Goal: Find specific page/section: Find specific page/section

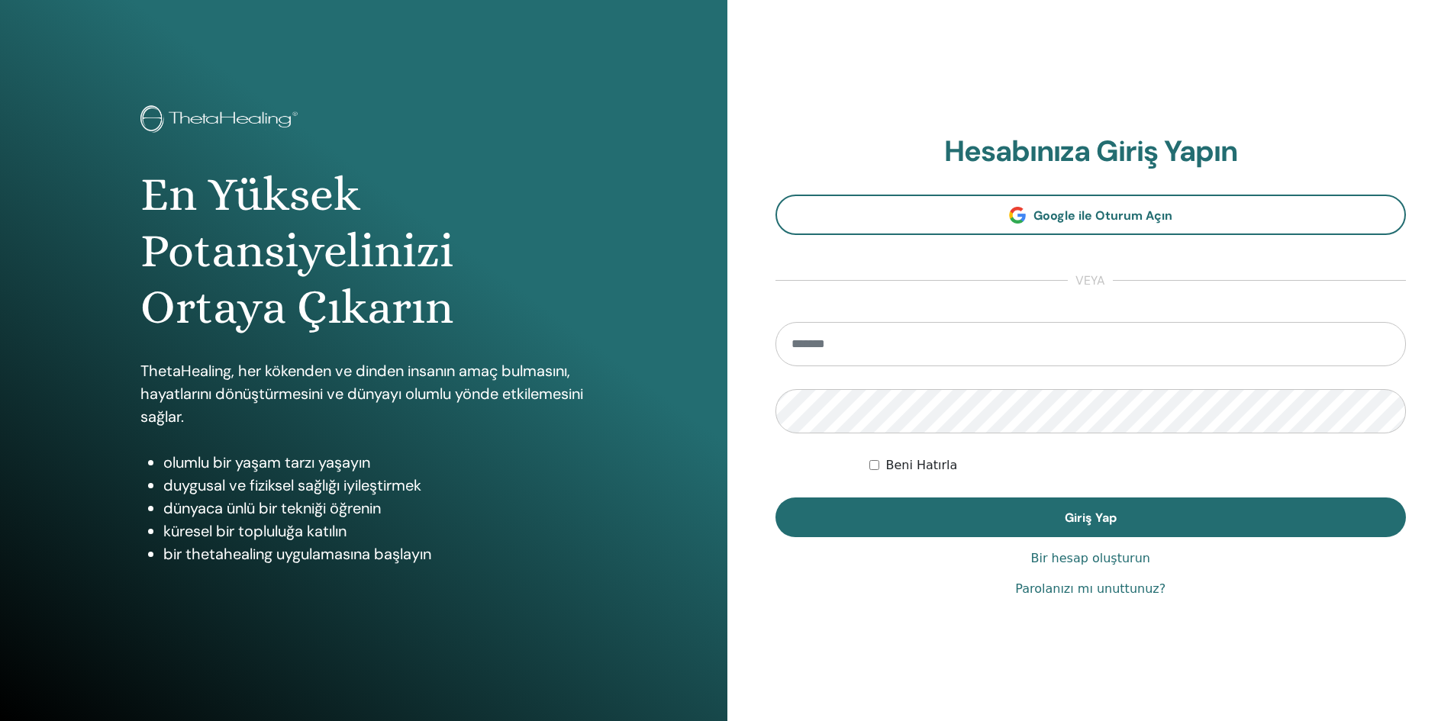
click at [885, 353] on input "email" at bounding box center [1090, 344] width 631 height 44
type input "**********"
click at [775, 498] on button "Giriş Yap" at bounding box center [1090, 518] width 631 height 40
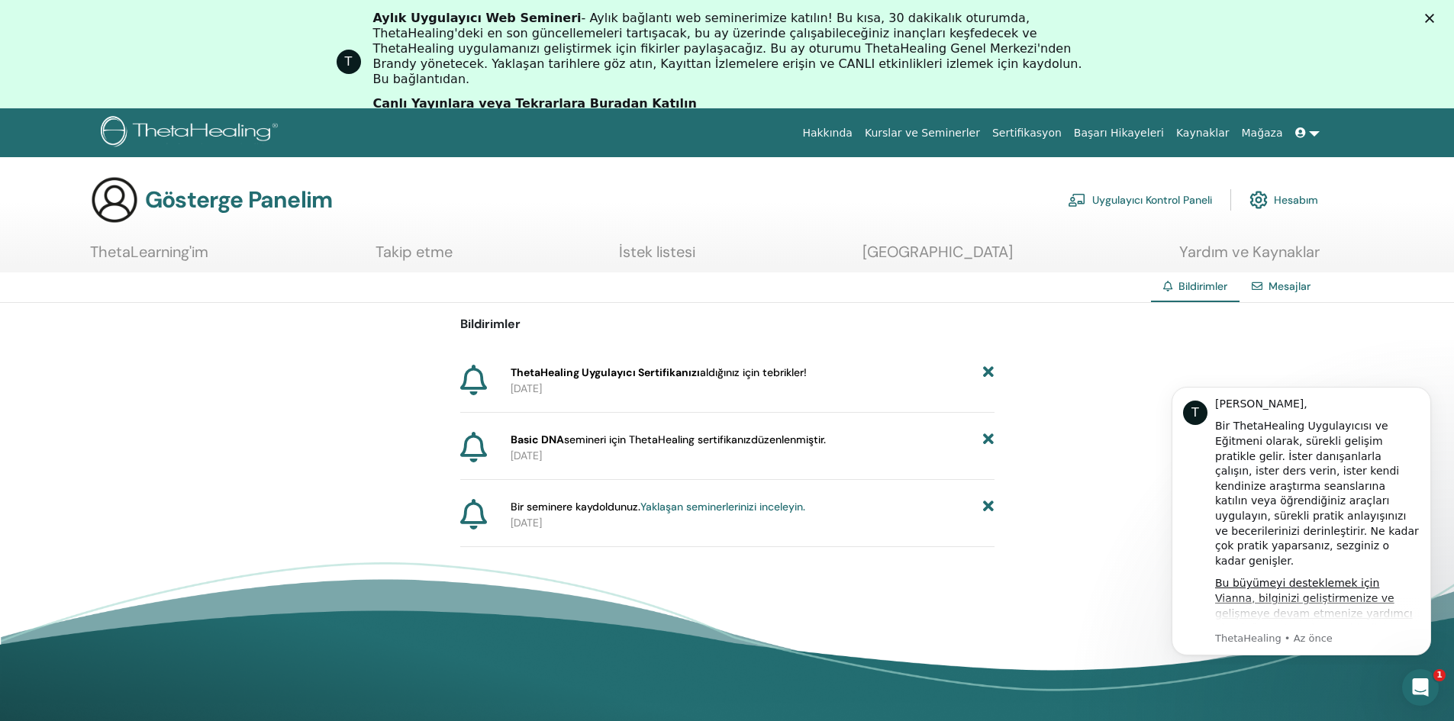
click at [1293, 189] on link "Hesabım" at bounding box center [1283, 200] width 69 height 34
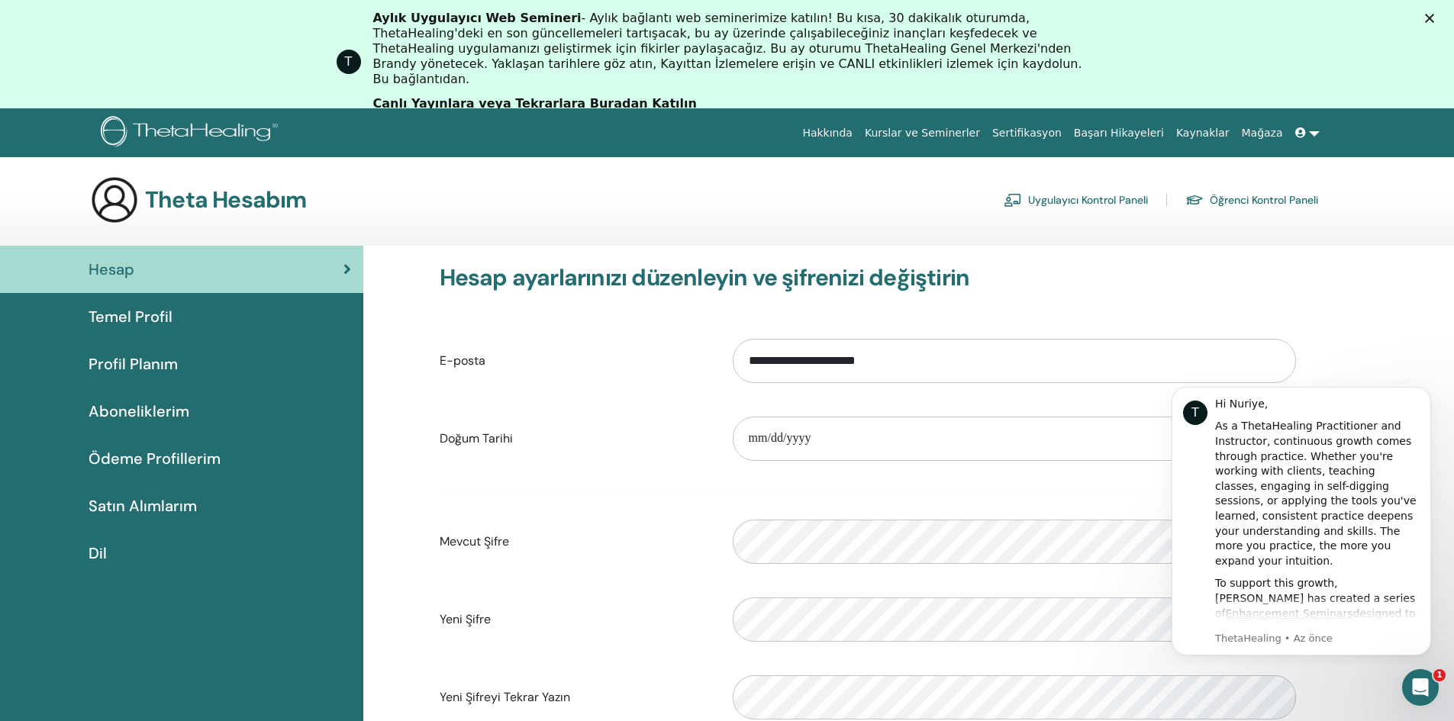
click at [1061, 127] on font "Sertifikasyon" at bounding box center [1026, 133] width 69 height 12
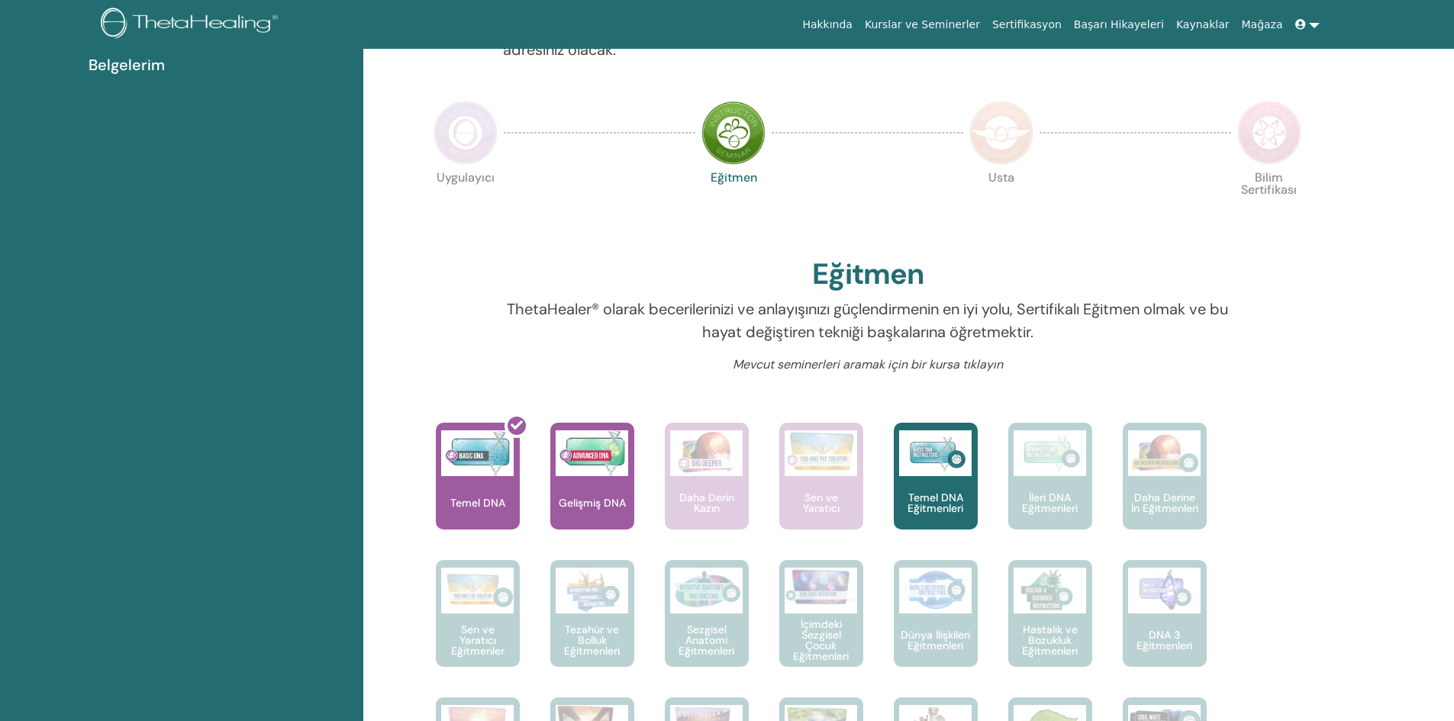
scroll to position [269, 0]
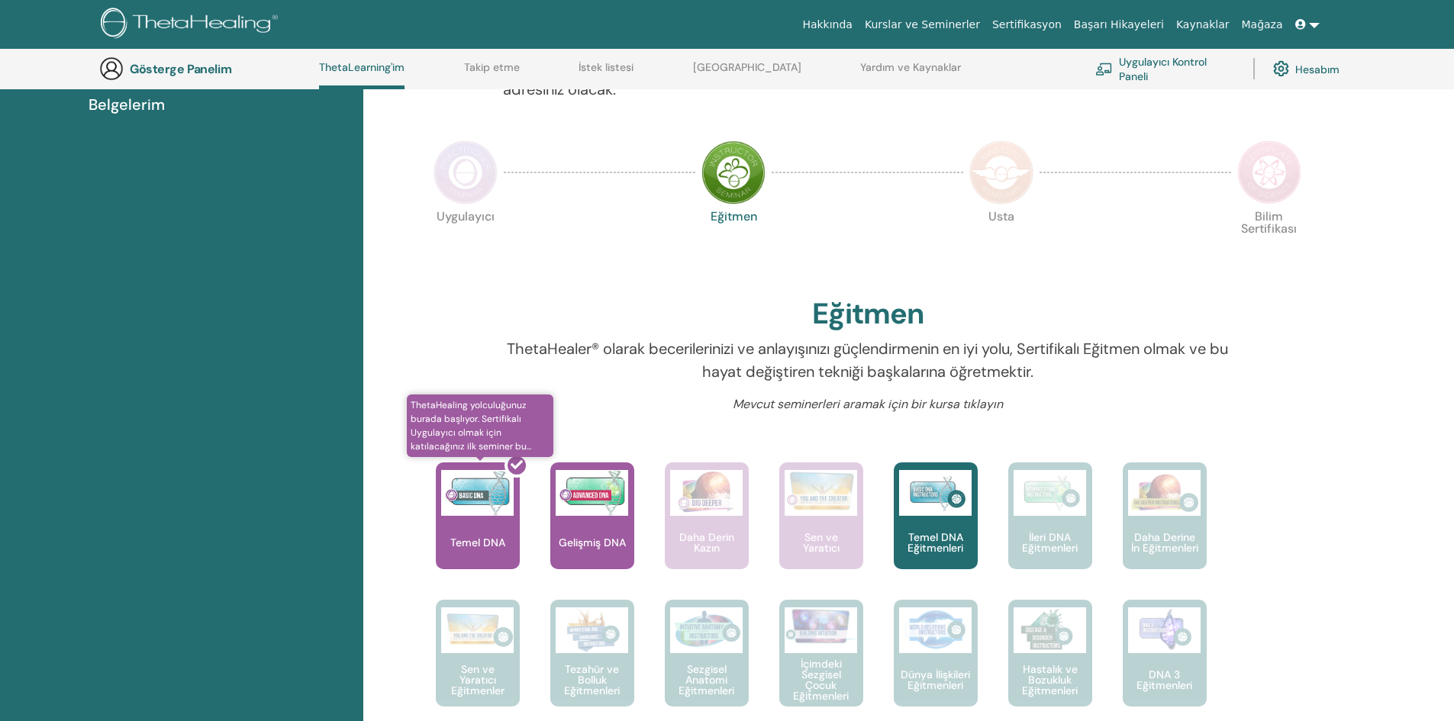
click at [485, 509] on div at bounding box center [487, 521] width 84 height 137
